Goal: Information Seeking & Learning: Learn about a topic

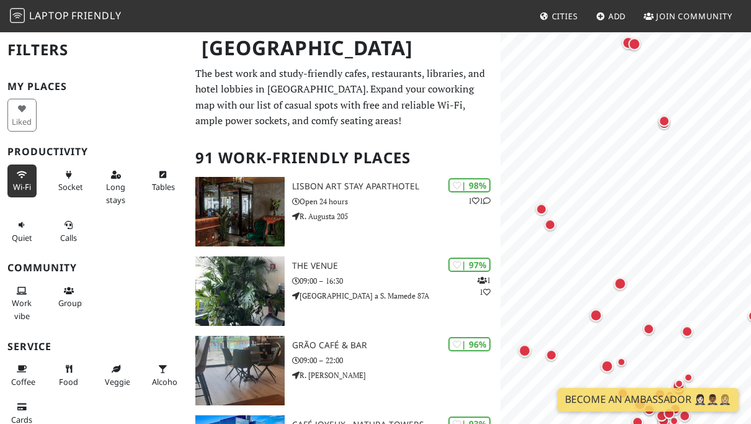
click at [24, 174] on icon at bounding box center [22, 175] width 10 height 8
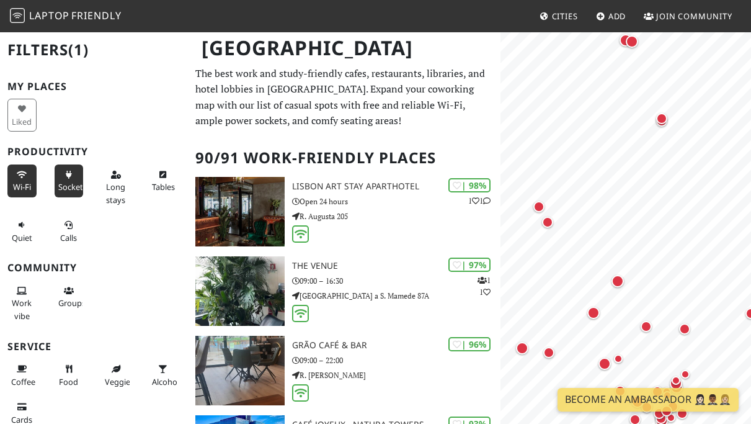
click at [79, 178] on button "Sockets" at bounding box center [69, 180] width 29 height 33
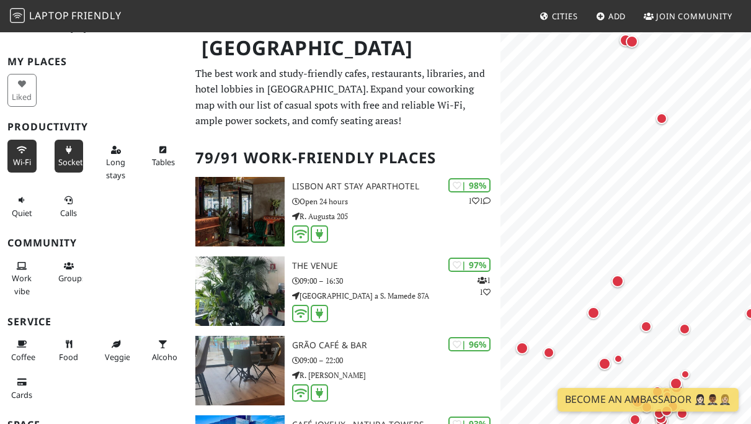
scroll to position [30, 0]
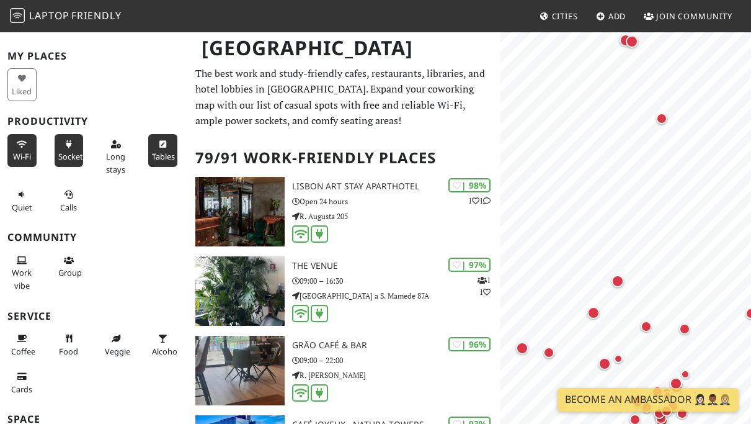
click at [161, 144] on icon at bounding box center [163, 145] width 10 height 8
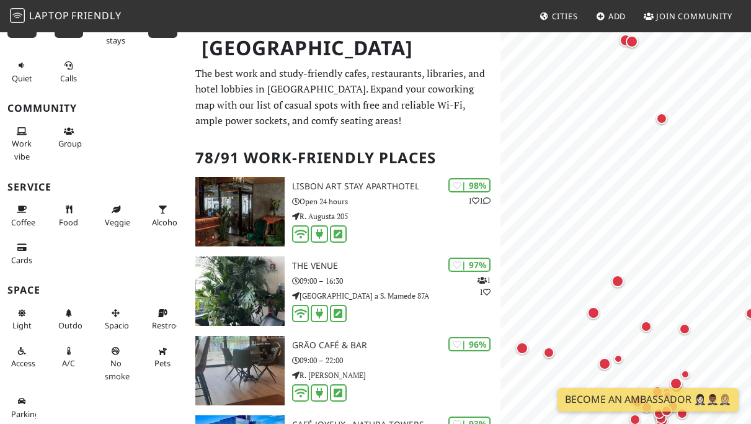
scroll to position [162, 0]
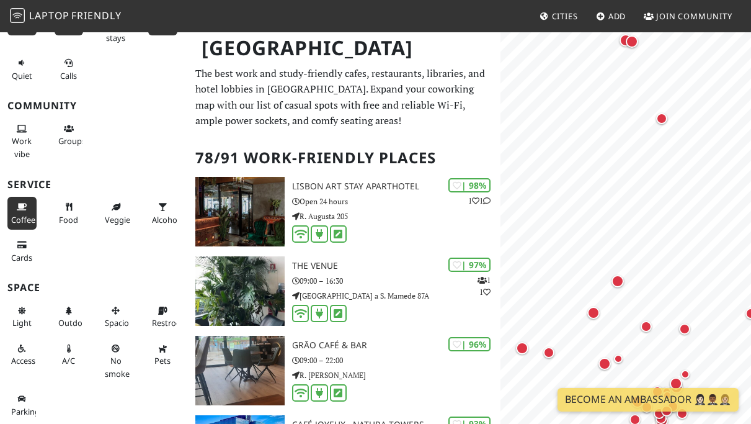
click at [32, 215] on span "Coffee" at bounding box center [23, 219] width 24 height 11
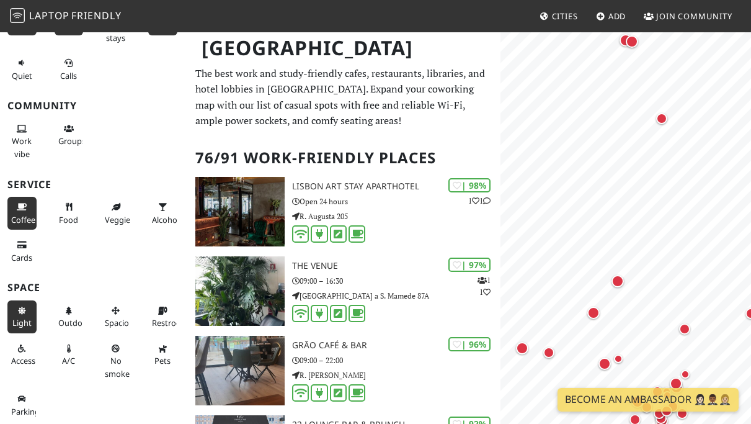
click at [23, 321] on span "Light" at bounding box center [21, 322] width 19 height 11
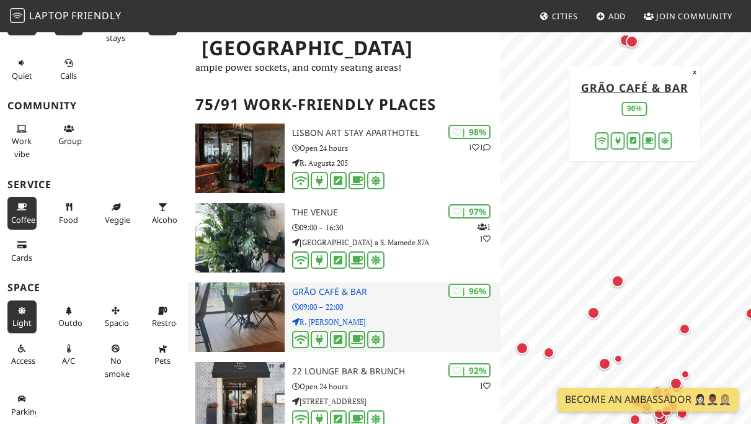
scroll to position [33, 0]
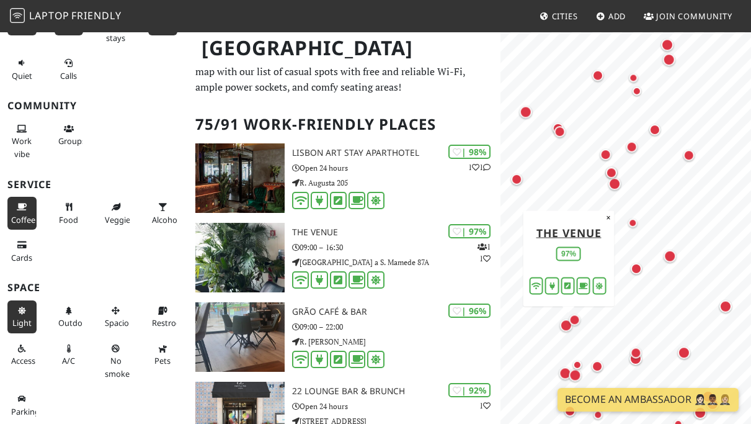
click at [624, 0] on html "Laptop Friendly Cities Add Join Community Lisbon Filters (5) My Places Liked Pr…" at bounding box center [375, 179] width 751 height 424
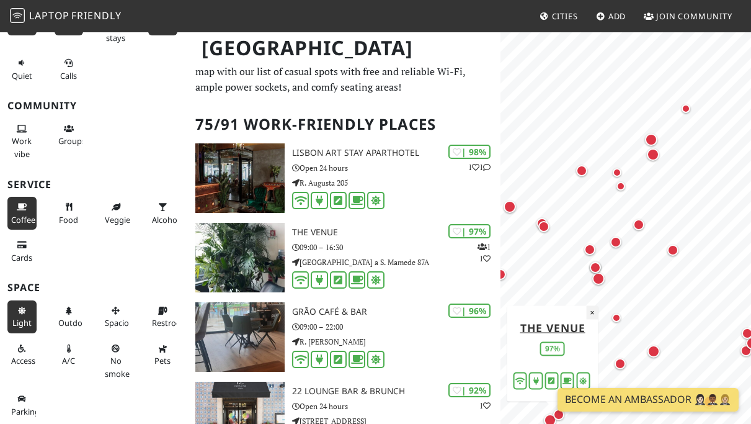
click at [592, 313] on button "×" at bounding box center [593, 312] width 12 height 14
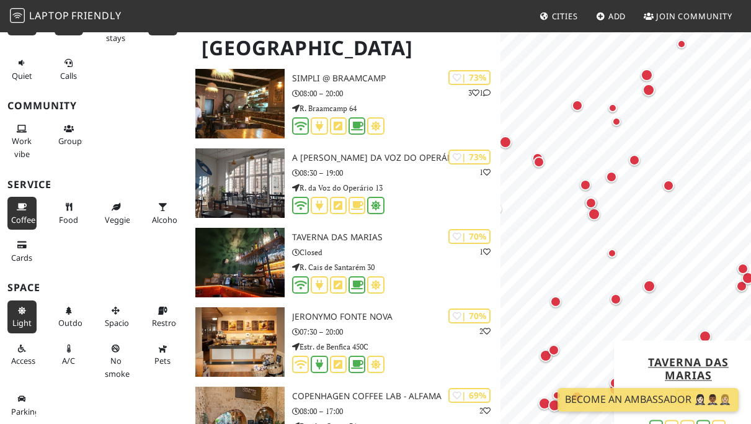
scroll to position [0, 0]
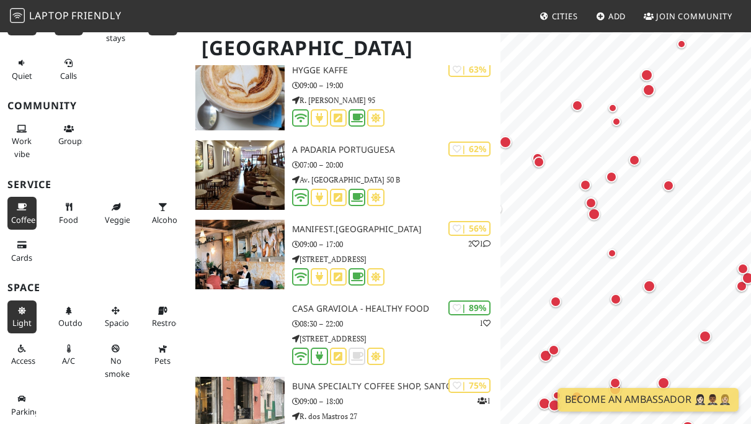
click at [71, 9] on span "Friendly" at bounding box center [96, 16] width 50 height 14
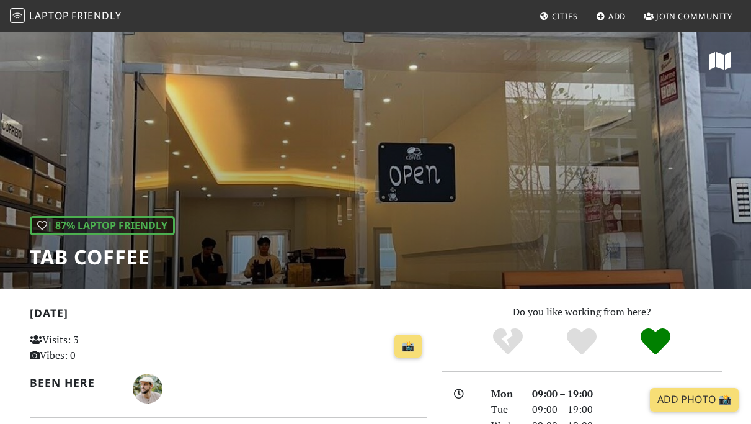
click at [371, 109] on div "| 87% Laptop Friendly TAB coffee" at bounding box center [375, 160] width 751 height 258
click at [718, 61] on icon at bounding box center [720, 61] width 22 height 20
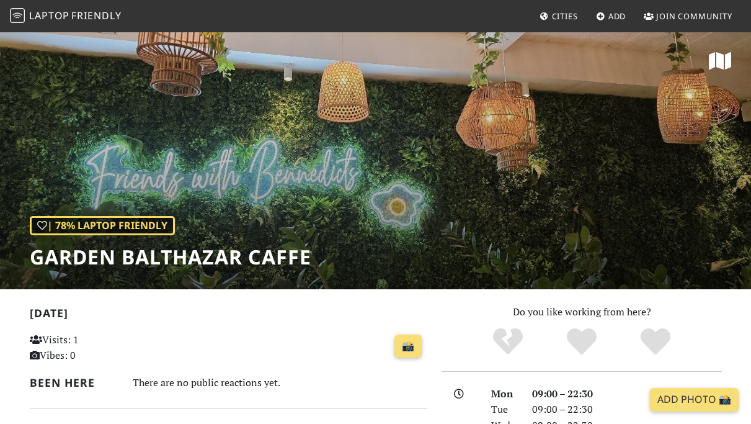
click at [725, 58] on icon at bounding box center [720, 61] width 22 height 20
click at [560, 17] on span "Cities" at bounding box center [565, 16] width 26 height 11
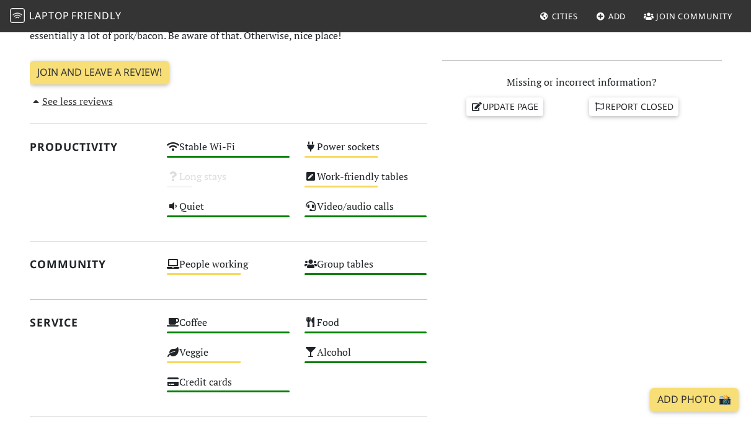
scroll to position [517, 0]
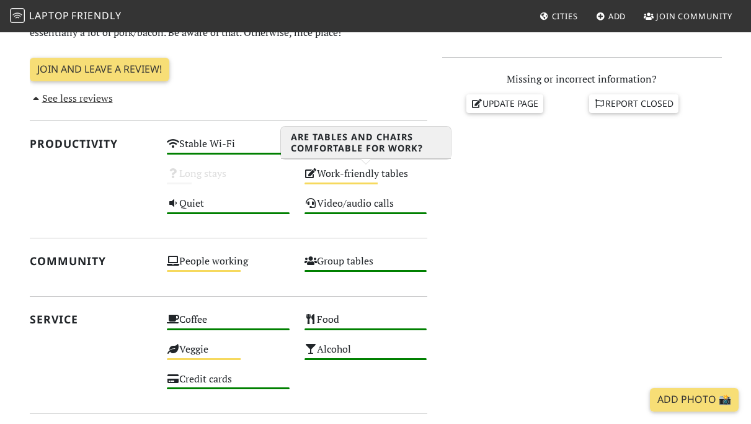
click at [327, 171] on div "Work-friendly tables Medium" at bounding box center [366, 179] width 138 height 30
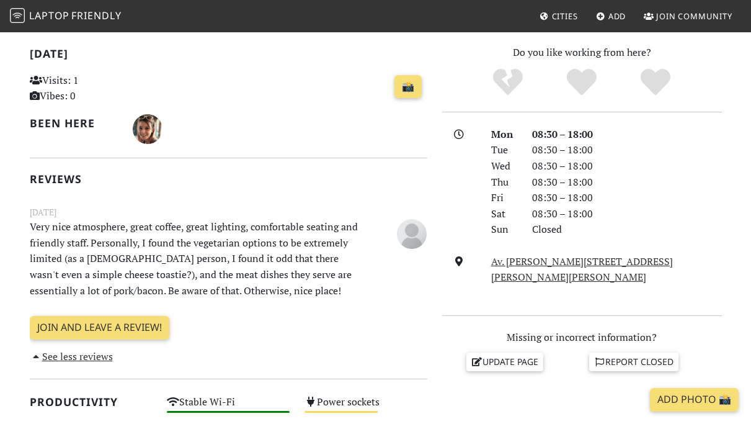
scroll to position [0, 0]
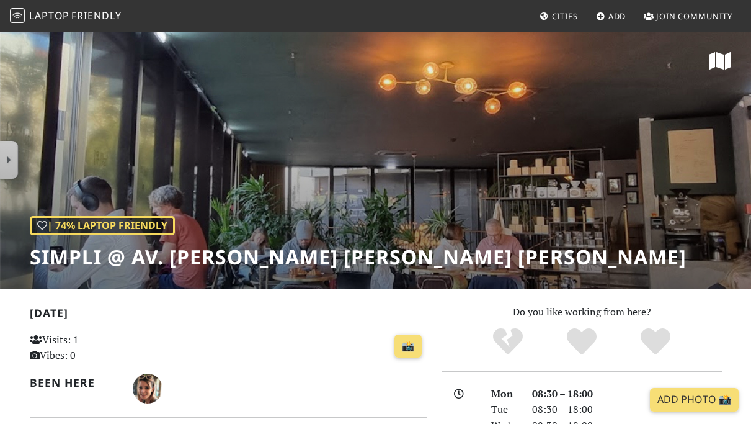
click at [717, 66] on icon at bounding box center [720, 61] width 22 height 20
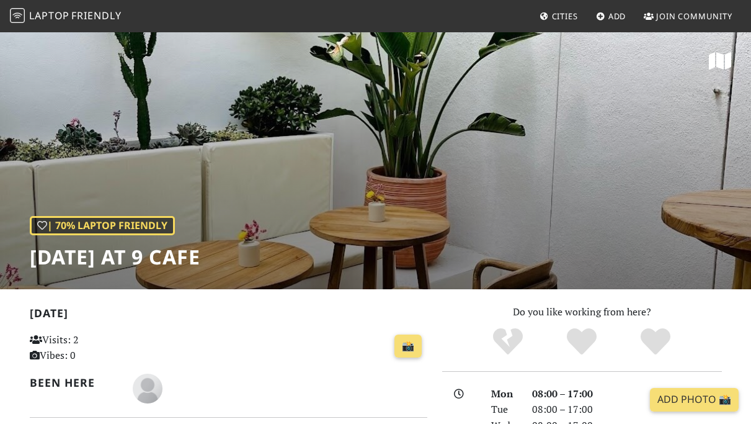
click at [713, 61] on icon at bounding box center [720, 61] width 22 height 20
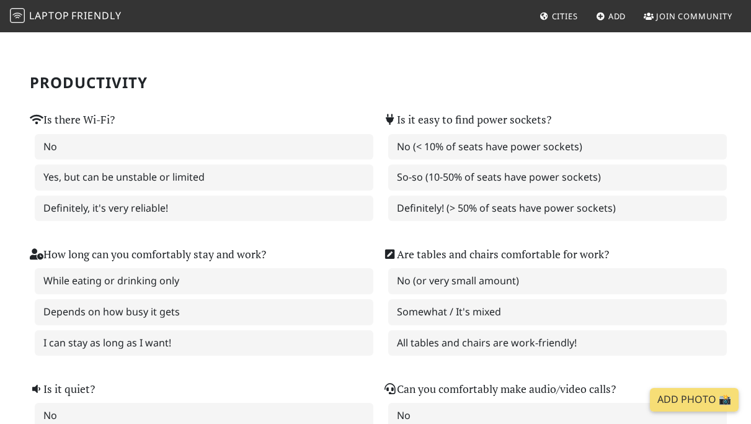
scroll to position [79, 0]
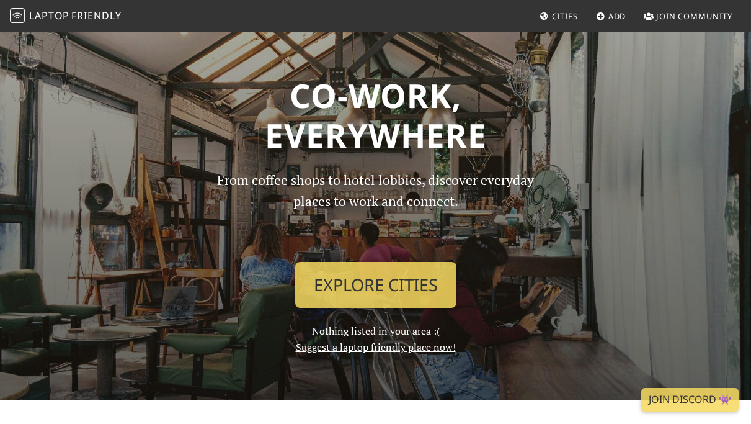
click at [566, 13] on span "Cities" at bounding box center [565, 16] width 26 height 11
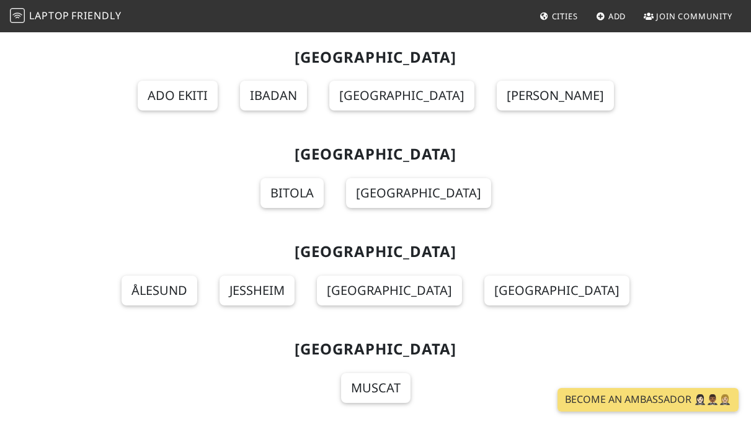
scroll to position [10581, 0]
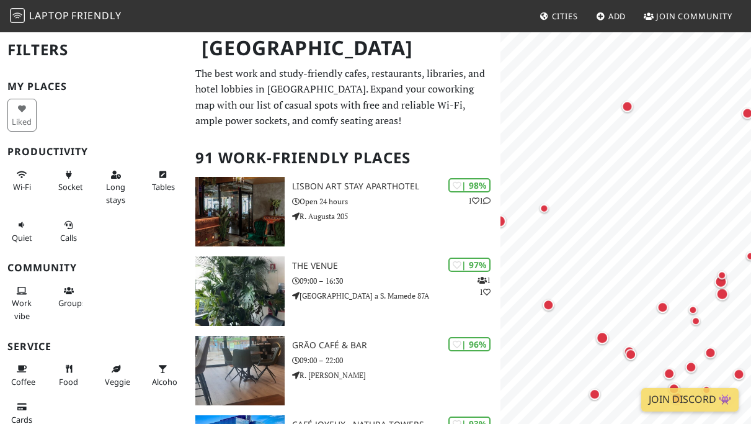
click at [530, 10] on body "Laptop Friendly Cities Add Join Community Lisbon Filters My Places Liked Produc…" at bounding box center [375, 212] width 751 height 424
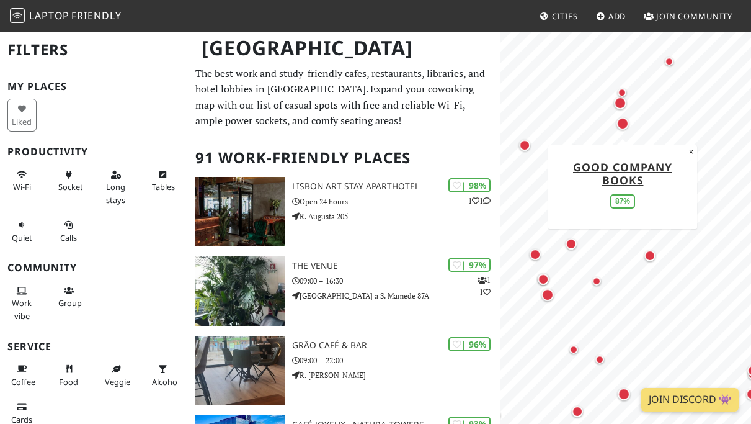
click at [620, 120] on div "Map marker" at bounding box center [622, 123] width 12 height 12
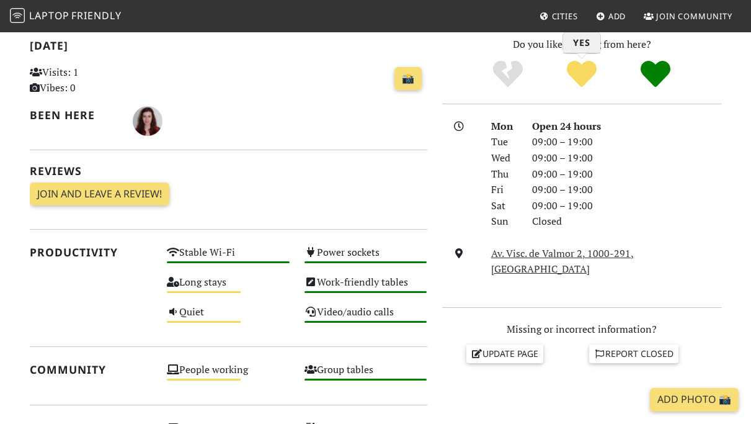
scroll to position [270, 0]
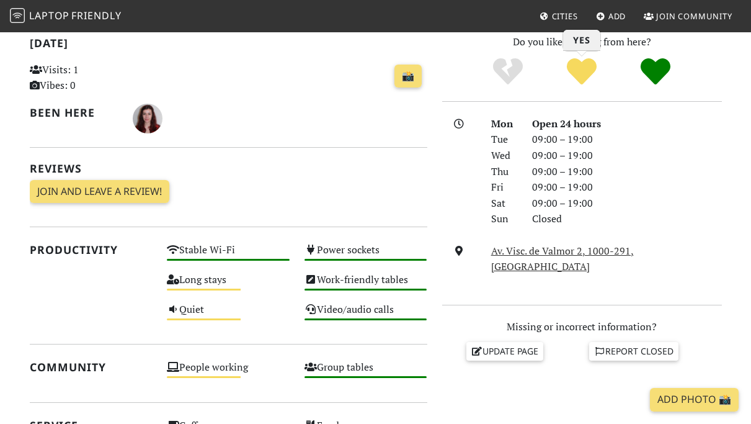
click at [585, 76] on icon "Yes" at bounding box center [582, 71] width 30 height 30
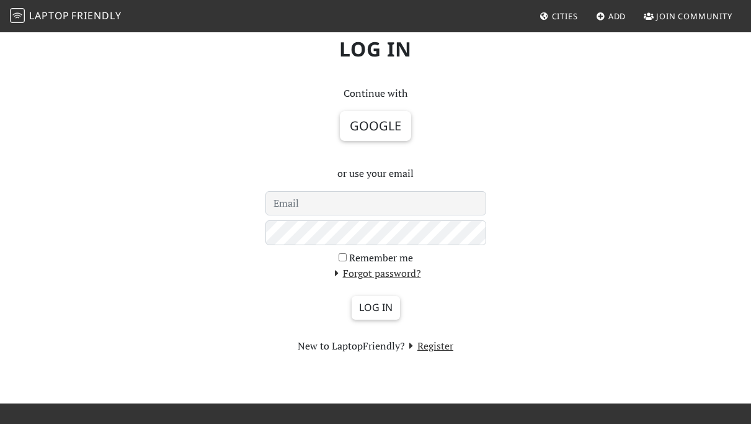
scroll to position [60, 0]
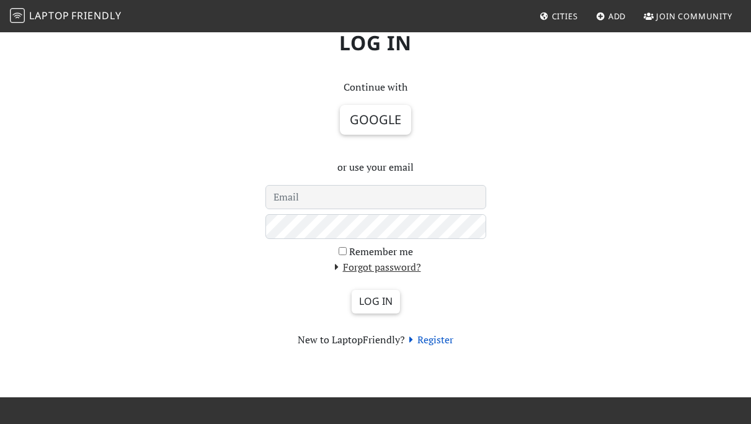
click at [438, 342] on link "Register" at bounding box center [429, 339] width 48 height 14
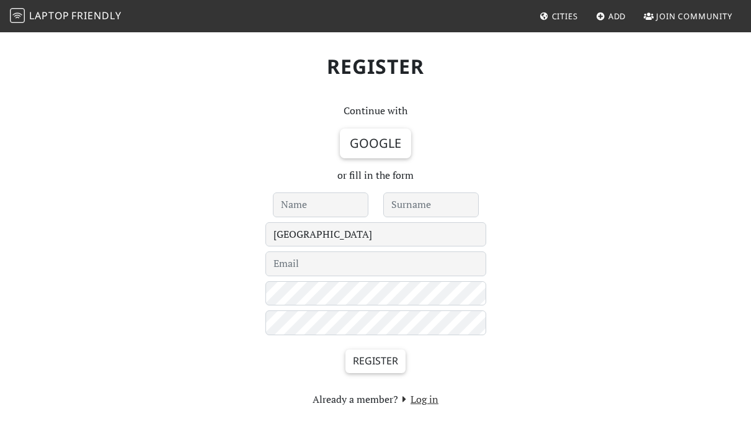
scroll to position [38, 0]
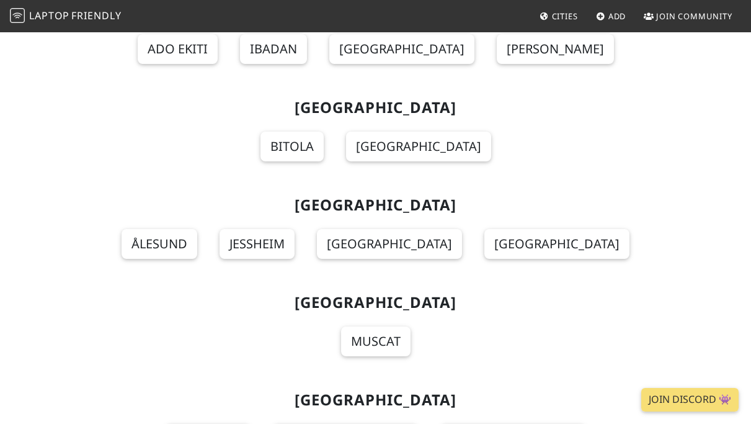
scroll to position [10569, 0]
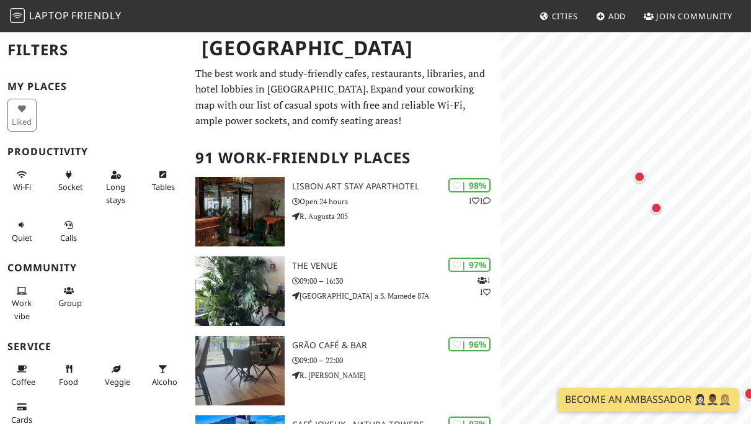
click at [750, 81] on html "Laptop Friendly Cities Add Join Community [GEOGRAPHIC_DATA] Filters My Places L…" at bounding box center [375, 212] width 751 height 424
click at [750, 423] on html "Laptop Friendly Cities Add Join Community [GEOGRAPHIC_DATA] Filters My Places L…" at bounding box center [375, 212] width 751 height 424
click at [529, 271] on div "Map marker" at bounding box center [530, 271] width 12 height 12
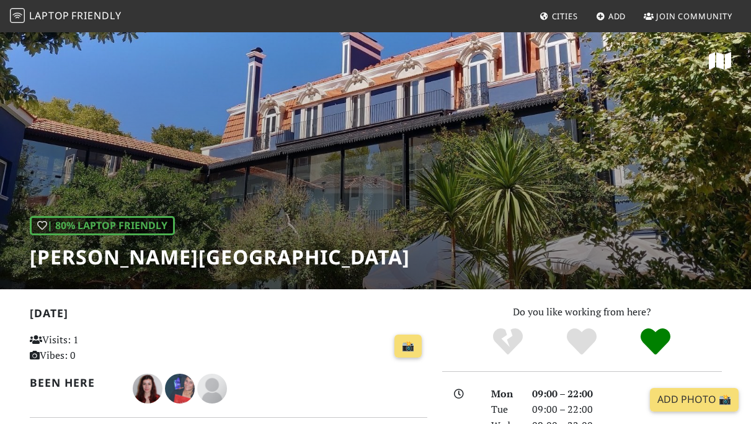
click at [708, 66] on div "| 80% Laptop Friendly Palácio Baldaya" at bounding box center [375, 160] width 751 height 258
click at [721, 61] on icon at bounding box center [720, 61] width 22 height 20
